Goal: Obtain resource: Obtain resource

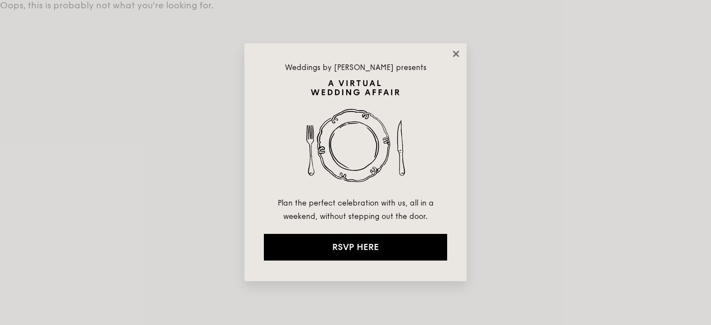
click at [451, 50] on icon at bounding box center [456, 54] width 10 height 10
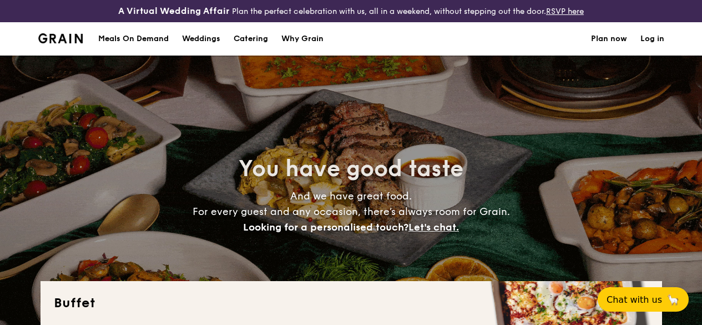
select select
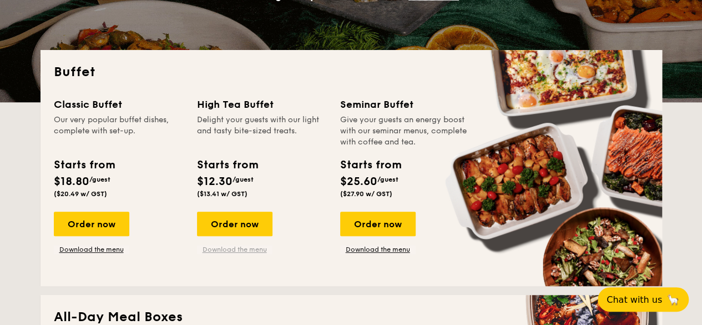
scroll to position [287, 0]
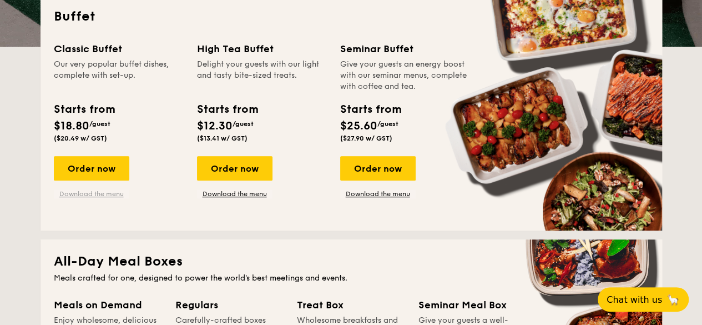
click at [100, 198] on link "Download the menu" at bounding box center [92, 193] width 76 height 9
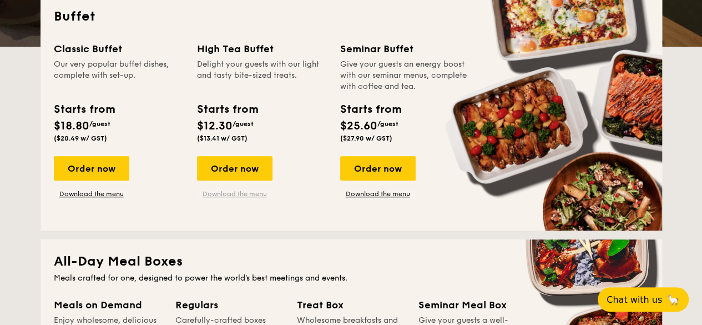
click at [253, 198] on link "Download the menu" at bounding box center [235, 193] width 76 height 9
drag, startPoint x: 110, startPoint y: 180, endPoint x: 91, endPoint y: 198, distance: 26.3
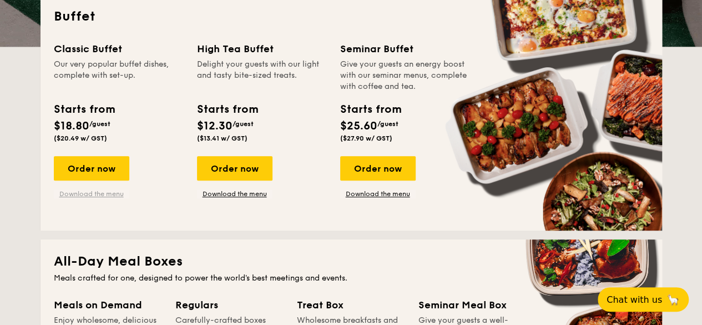
drag, startPoint x: 91, startPoint y: 198, endPoint x: 71, endPoint y: 205, distance: 21.1
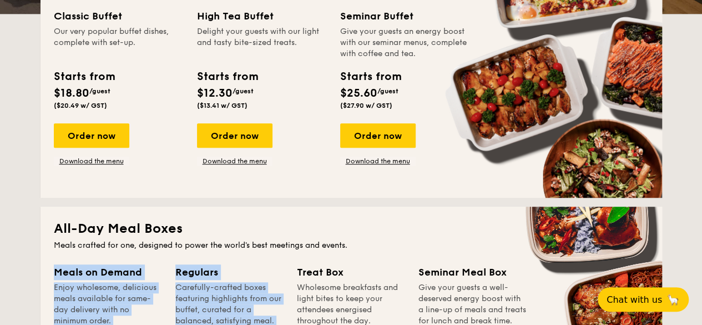
scroll to position [342, 0]
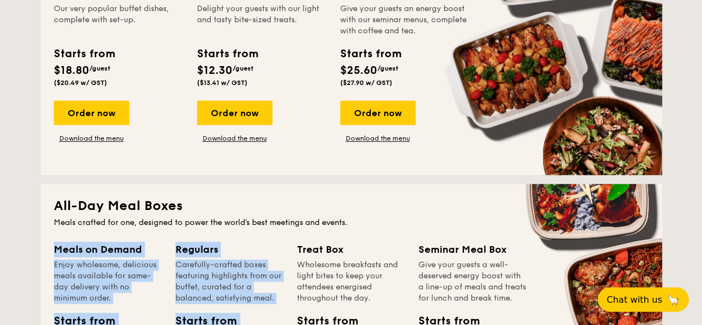
click at [376, 228] on div "Meals crafted for one, designed to power the world's best meetings and events." at bounding box center [351, 222] width 595 height 11
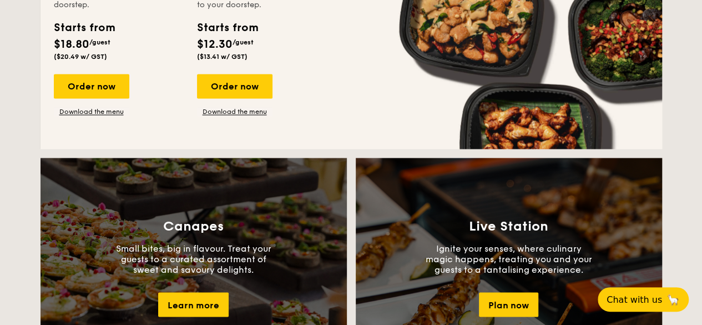
scroll to position [777, 0]
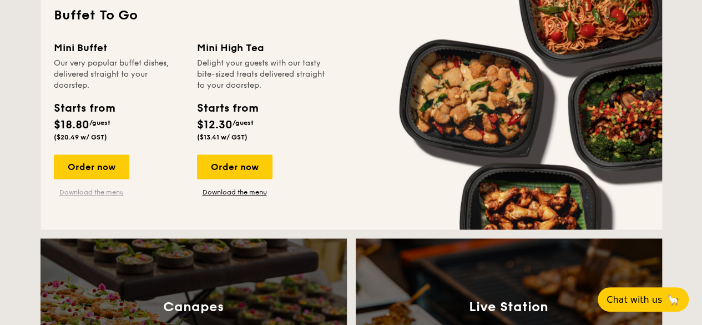
click at [112, 197] on link "Download the menu" at bounding box center [92, 192] width 76 height 9
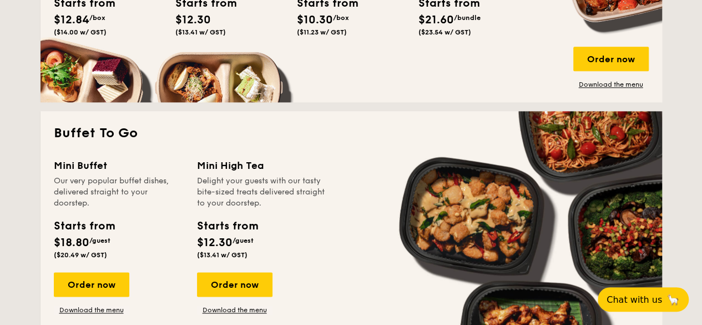
scroll to position [722, 0]
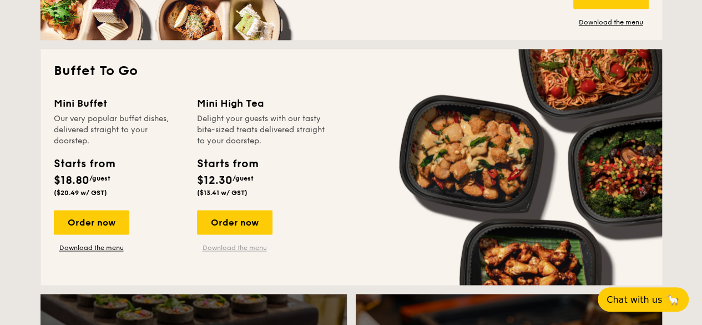
click at [238, 252] on link "Download the menu" at bounding box center [235, 247] width 76 height 9
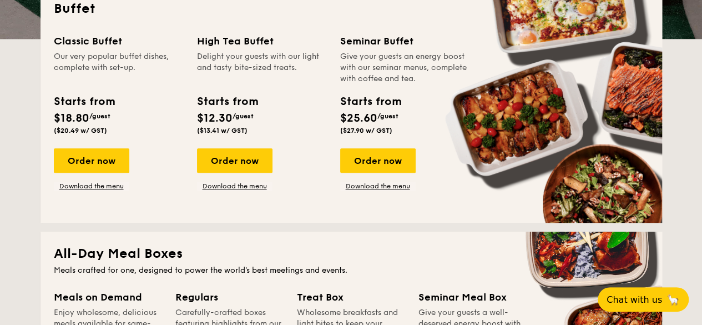
scroll to position [278, 0]
